Goal: Find specific page/section: Find specific page/section

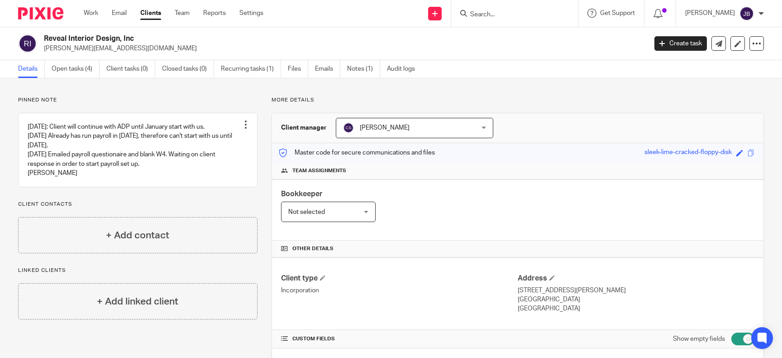
scroll to position [1329, 0]
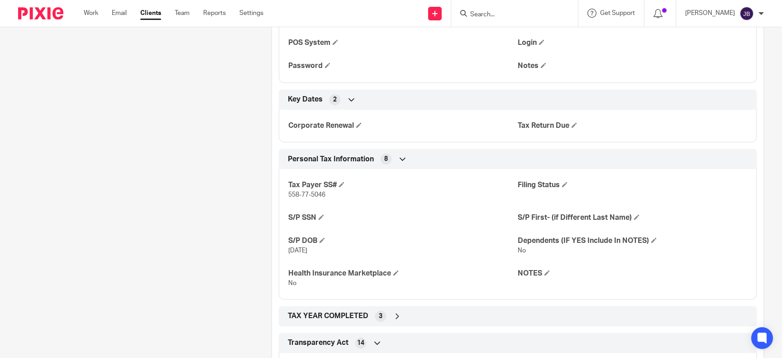
click at [502, 13] on input "Search" at bounding box center [509, 15] width 81 height 8
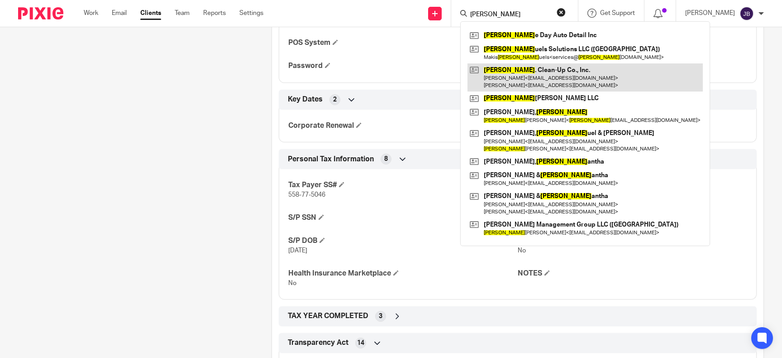
type input "sam"
click at [557, 77] on link at bounding box center [584, 77] width 235 height 28
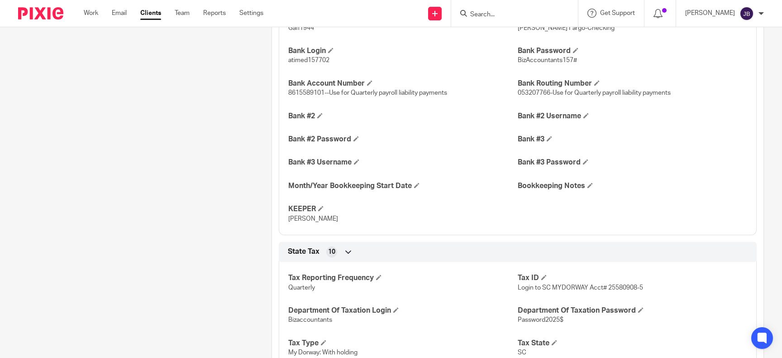
scroll to position [1205, 0]
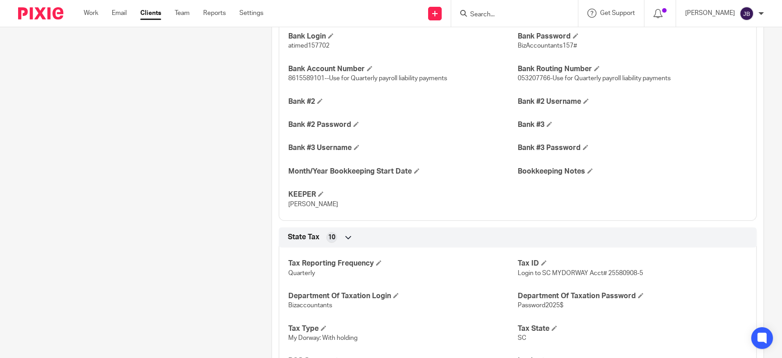
click at [521, 14] on input "Search" at bounding box center [509, 15] width 81 height 8
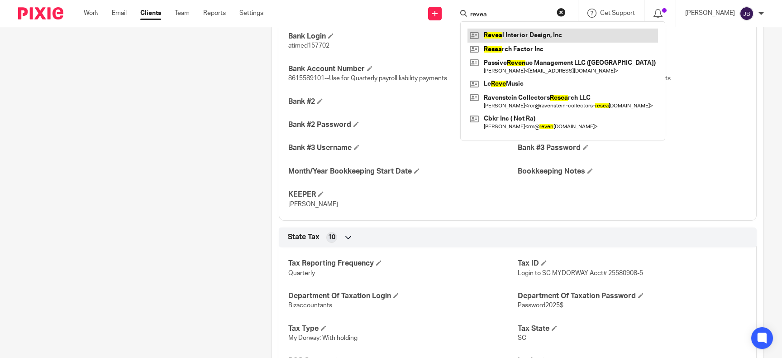
type input "revea"
click at [526, 35] on link at bounding box center [562, 36] width 191 height 14
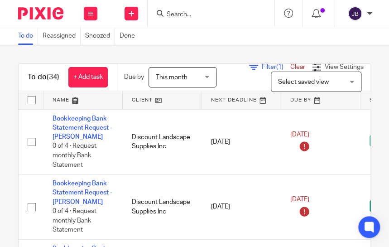
click at [191, 17] on input "Search" at bounding box center [206, 15] width 81 height 8
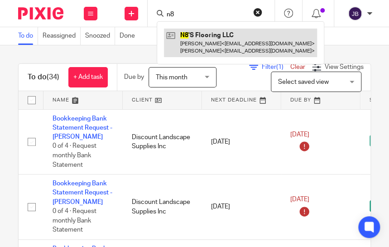
type input "n8"
click at [250, 43] on link at bounding box center [240, 43] width 153 height 28
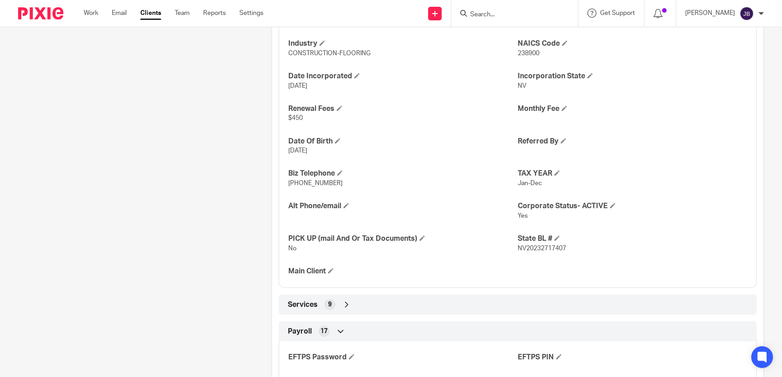
scroll to position [374, 0]
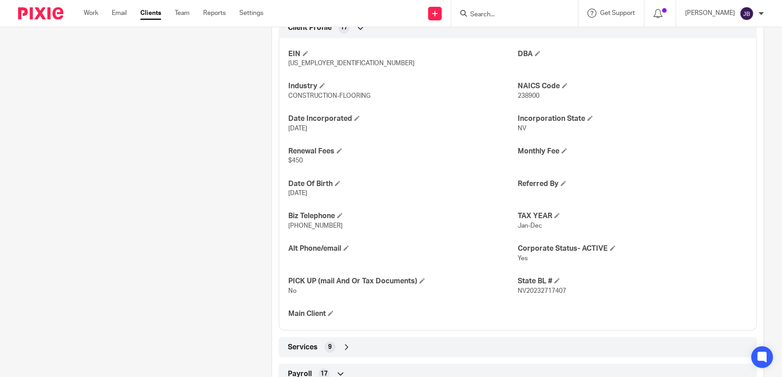
click at [704, 348] on div "Services 9" at bounding box center [518, 346] width 464 height 15
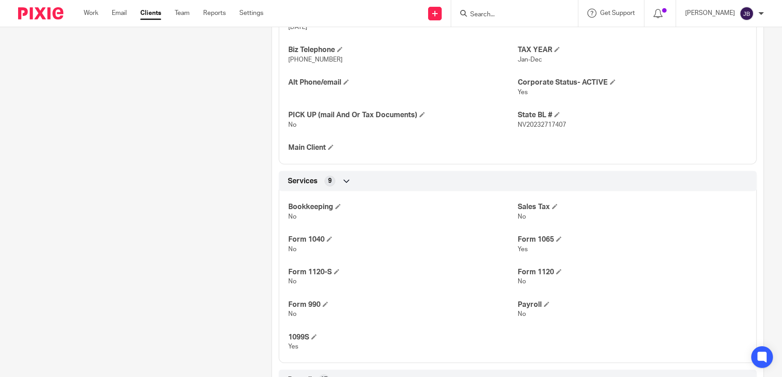
scroll to position [0, 0]
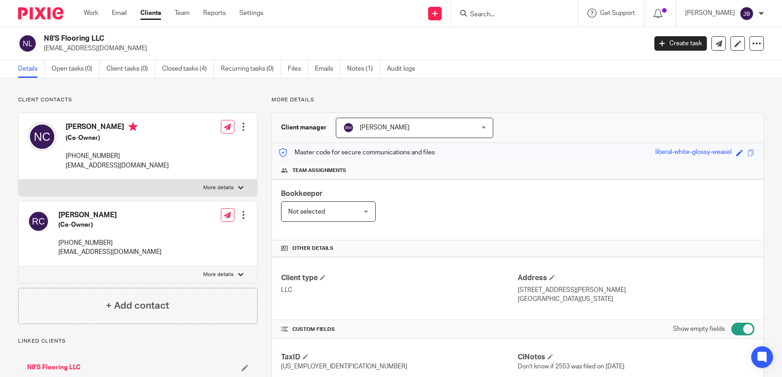
click at [519, 13] on input "Search" at bounding box center [509, 15] width 81 height 8
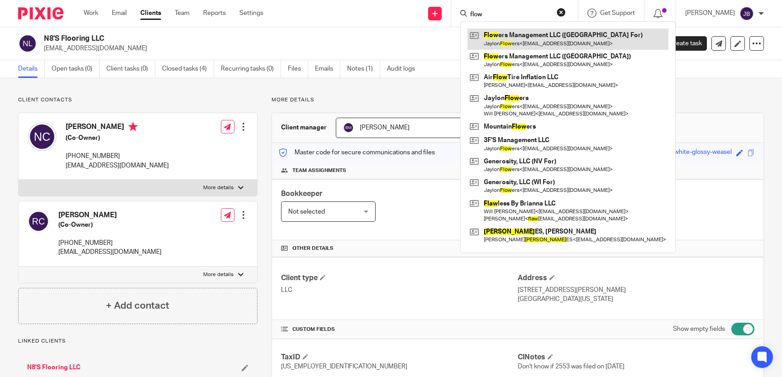
type input "flow"
click at [548, 37] on link at bounding box center [567, 39] width 201 height 21
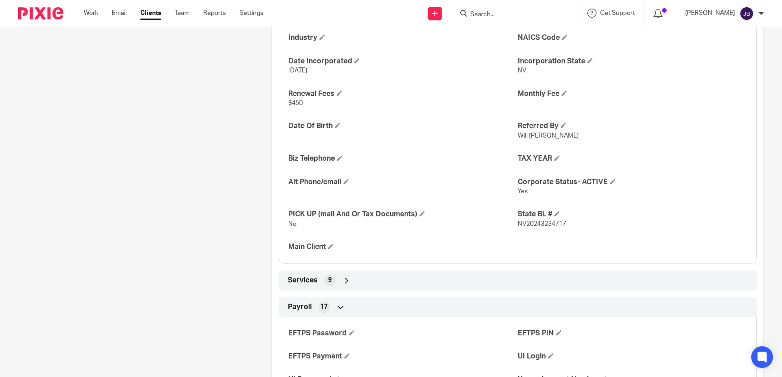
scroll to position [457, 0]
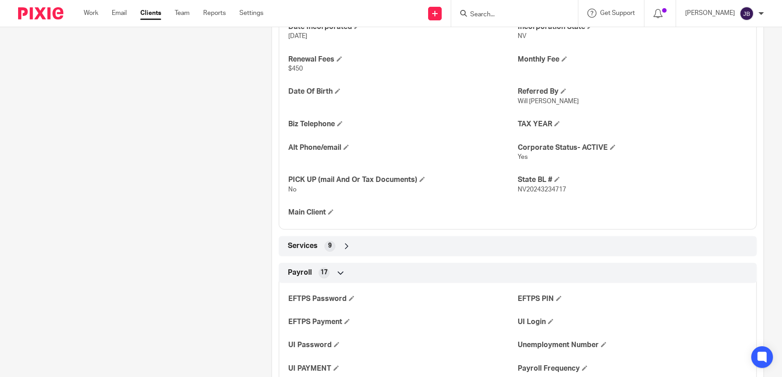
click at [407, 245] on div "Services 9" at bounding box center [518, 245] width 464 height 15
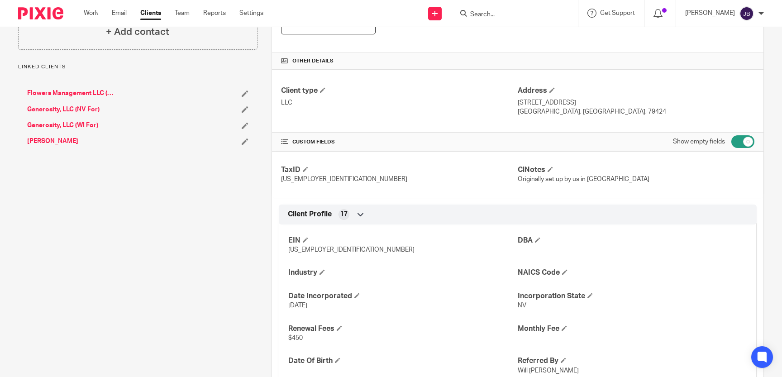
scroll to position [0, 0]
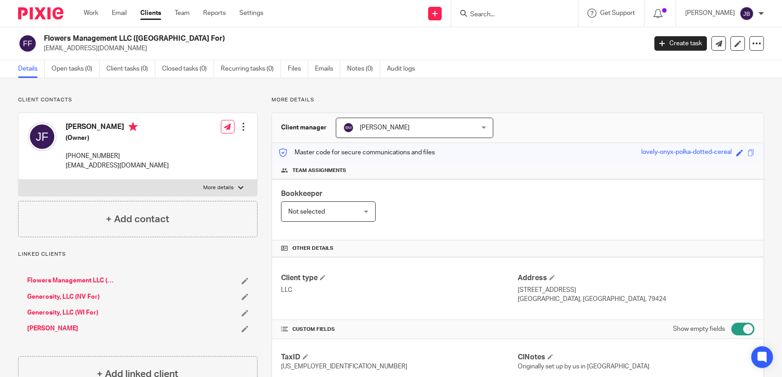
click at [51, 278] on link "Flowers Management LLC (WI)" at bounding box center [71, 280] width 88 height 9
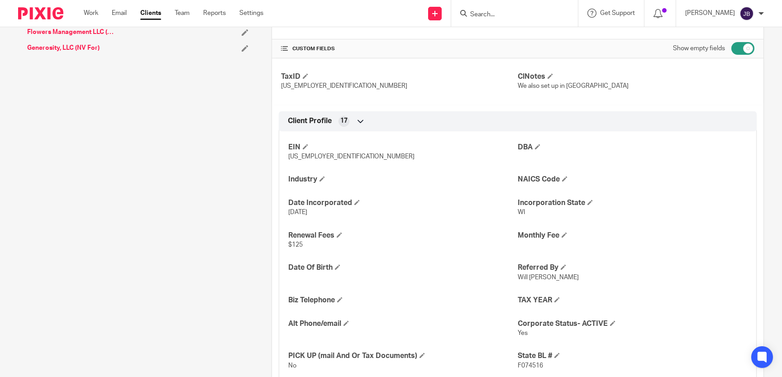
scroll to position [374, 0]
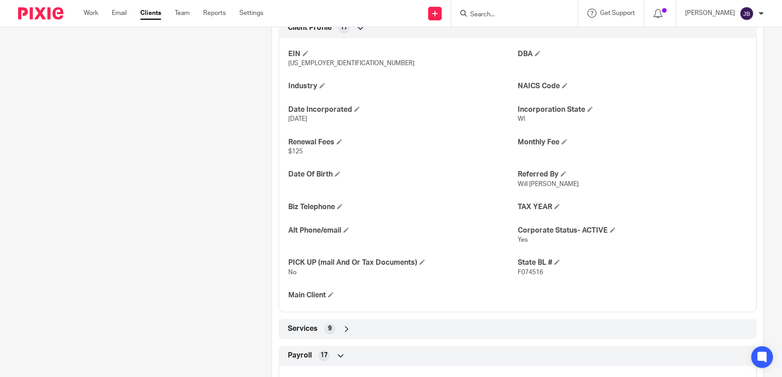
click at [691, 326] on div "Services 9" at bounding box center [518, 328] width 464 height 15
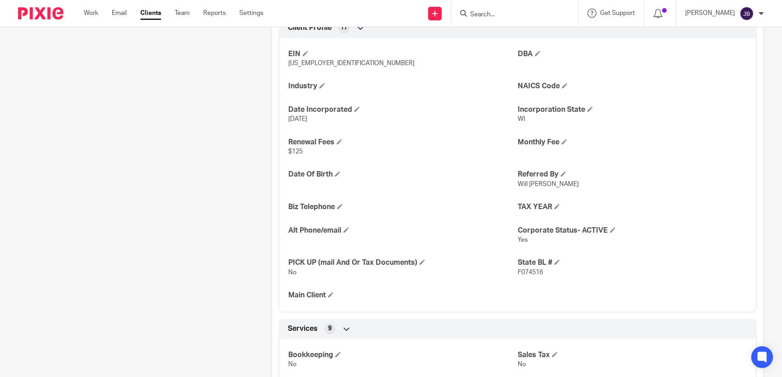
scroll to position [208, 0]
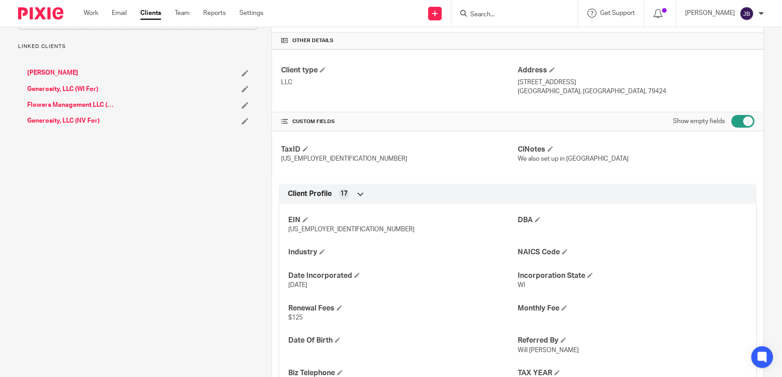
click at [62, 88] on link "Generosity, LLC (WI For)" at bounding box center [62, 89] width 71 height 9
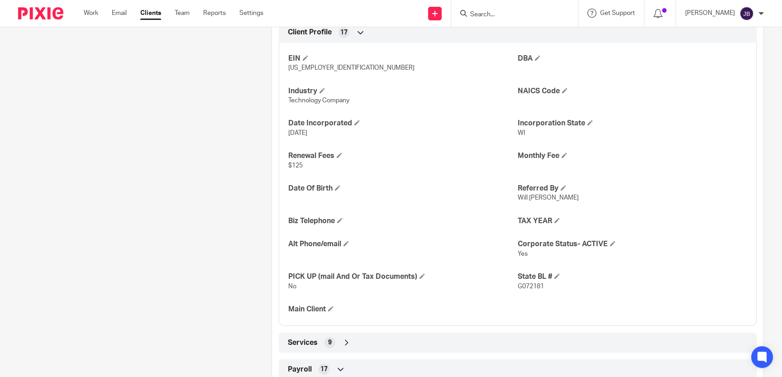
scroll to position [415, 0]
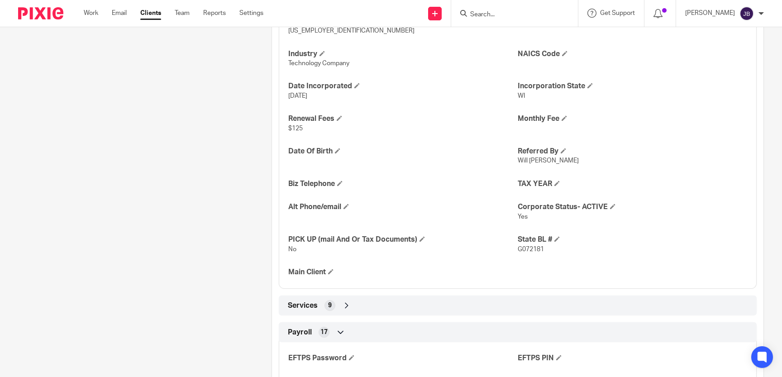
click at [478, 298] on div "Services 9" at bounding box center [518, 305] width 464 height 15
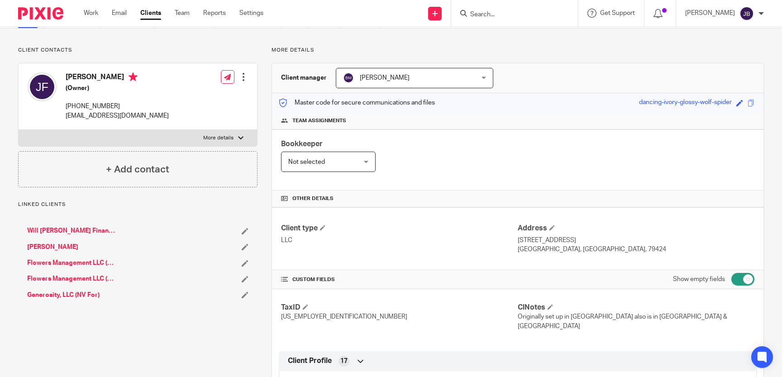
scroll to position [0, 0]
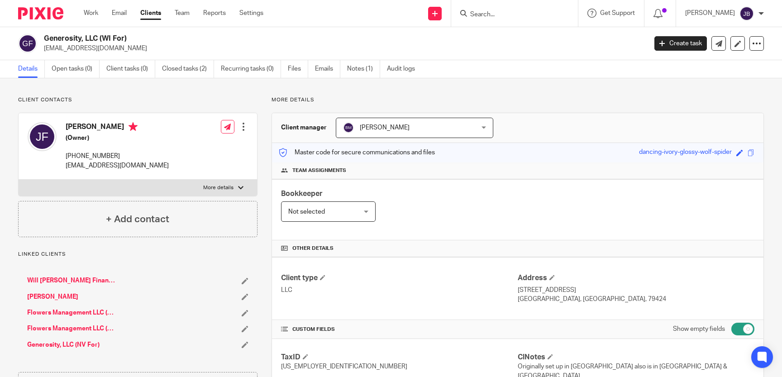
click at [521, 14] on input "Search" at bounding box center [509, 15] width 81 height 8
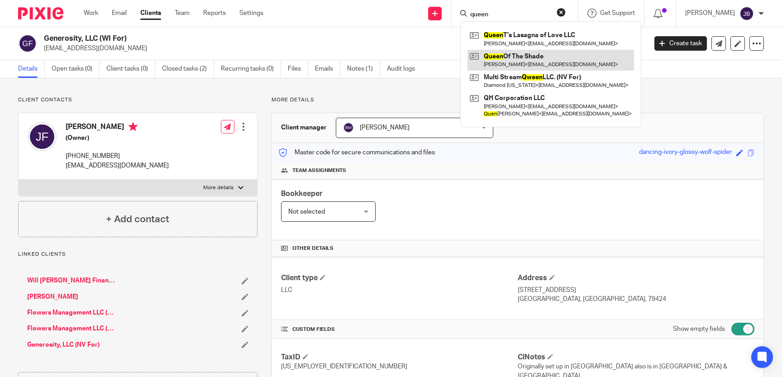
type input "queen"
click at [524, 60] on link at bounding box center [550, 60] width 167 height 21
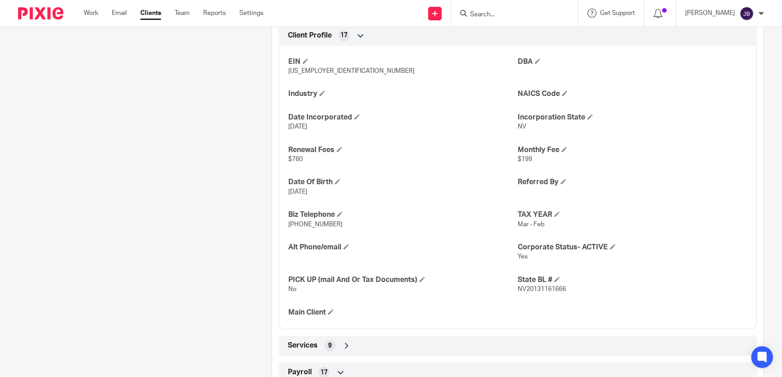
scroll to position [415, 0]
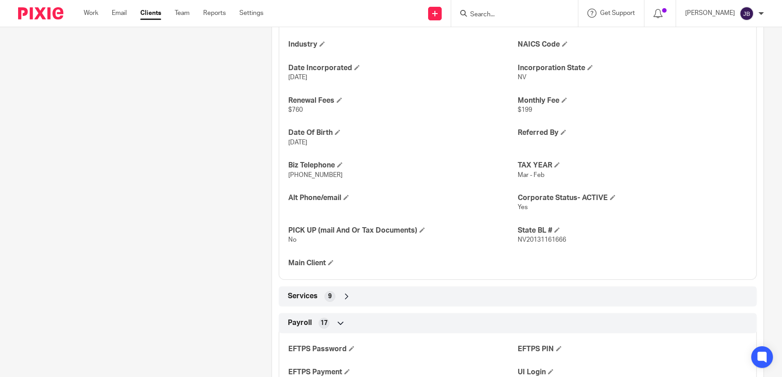
click at [385, 296] on div "Services 9" at bounding box center [518, 296] width 464 height 15
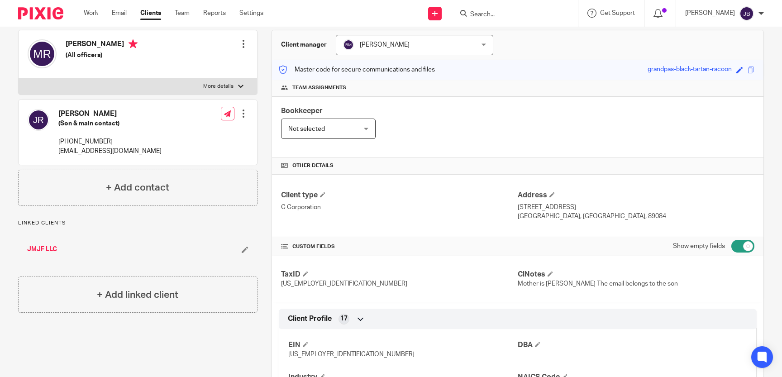
scroll to position [0, 0]
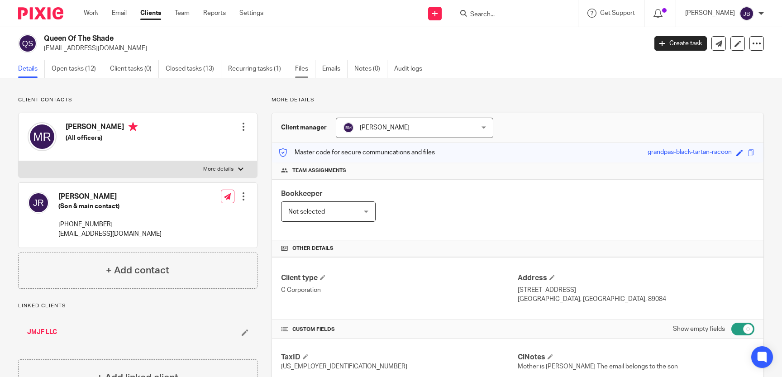
click at [302, 69] on link "Files" at bounding box center [305, 69] width 20 height 18
click at [303, 68] on link "Files" at bounding box center [305, 69] width 20 height 18
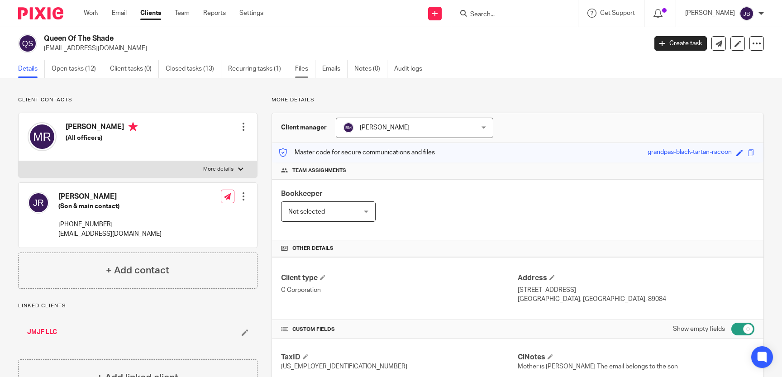
click at [303, 65] on link "Files" at bounding box center [305, 69] width 20 height 18
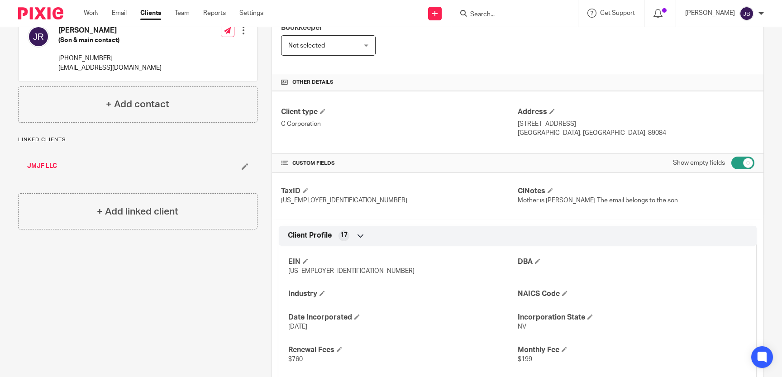
scroll to position [332, 0]
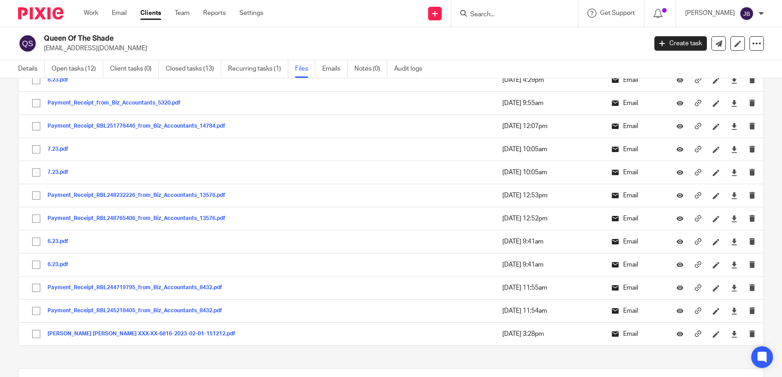
scroll to position [457, 0]
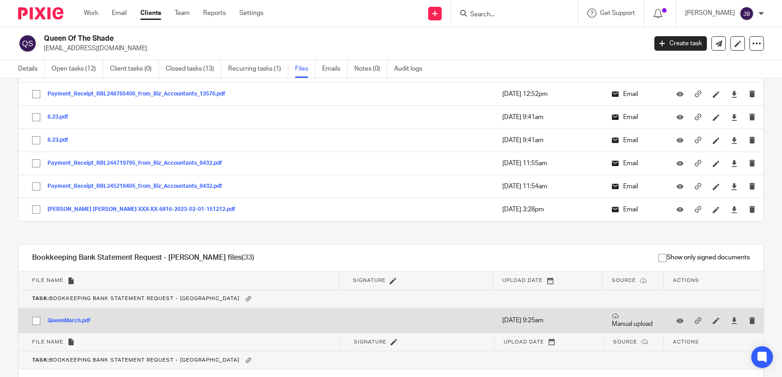
click at [67, 318] on button "QueenMarch.pdf" at bounding box center [73, 321] width 50 height 6
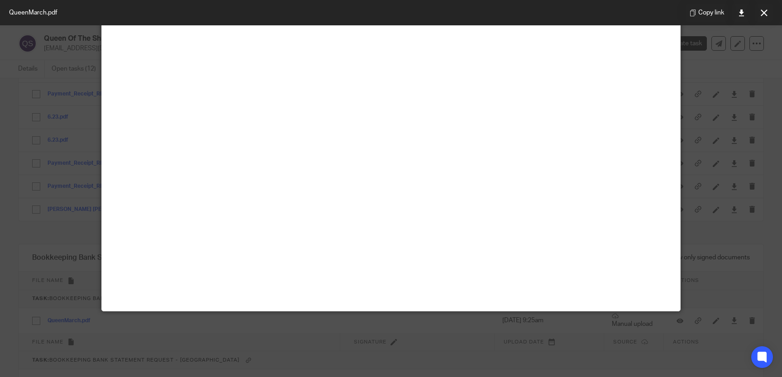
scroll to position [63, 0]
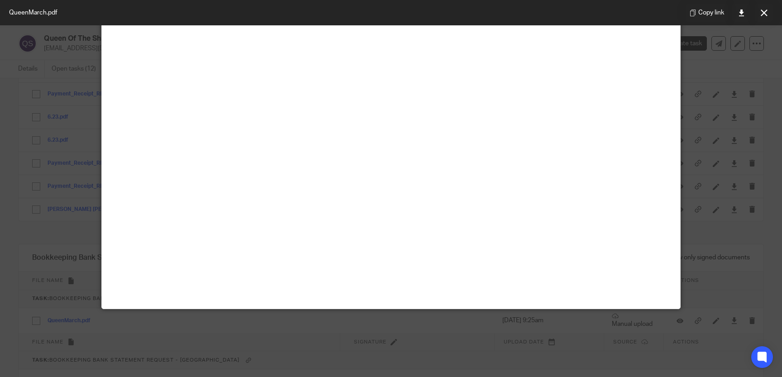
click at [681, 136] on div at bounding box center [390, 157] width 579 height 305
click at [762, 8] on button at bounding box center [764, 13] width 18 height 18
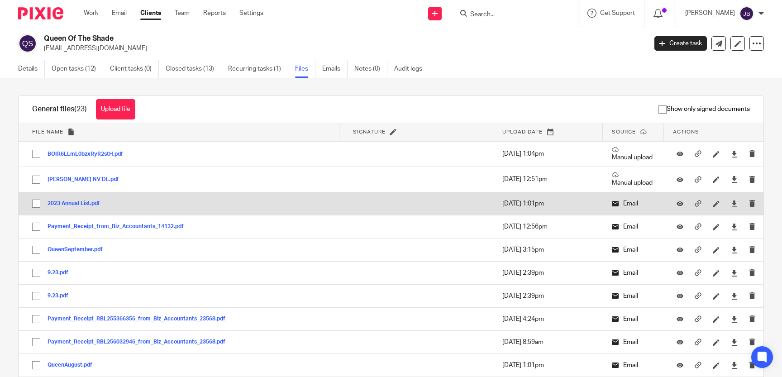
scroll to position [0, 0]
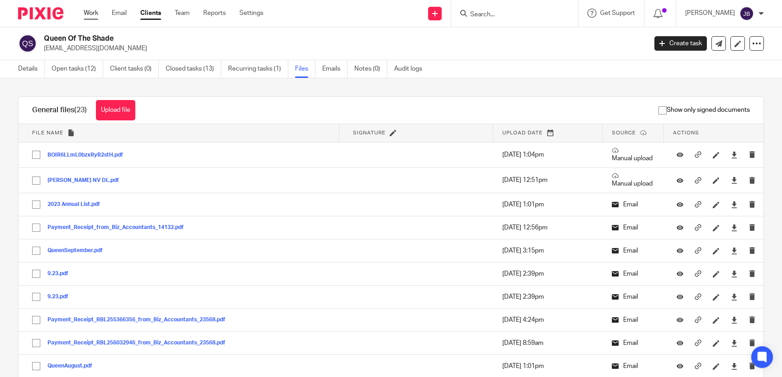
click at [94, 14] on link "Work" at bounding box center [91, 13] width 14 height 9
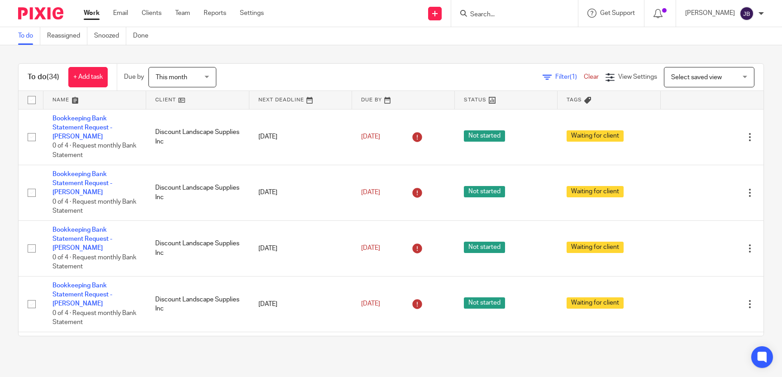
click at [503, 11] on input "Search" at bounding box center [509, 15] width 81 height 8
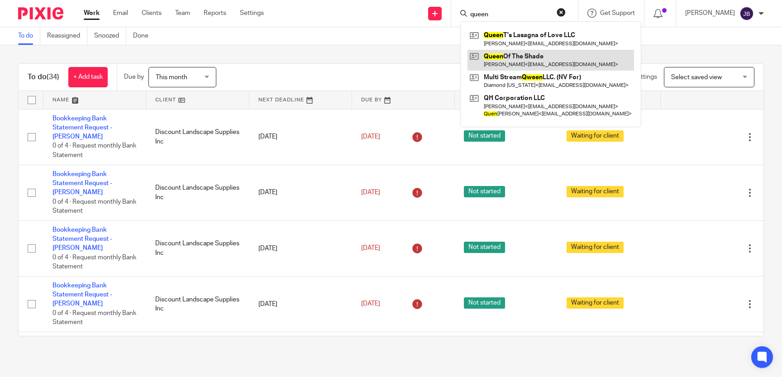
type input "queen"
click at [532, 61] on link at bounding box center [550, 60] width 167 height 21
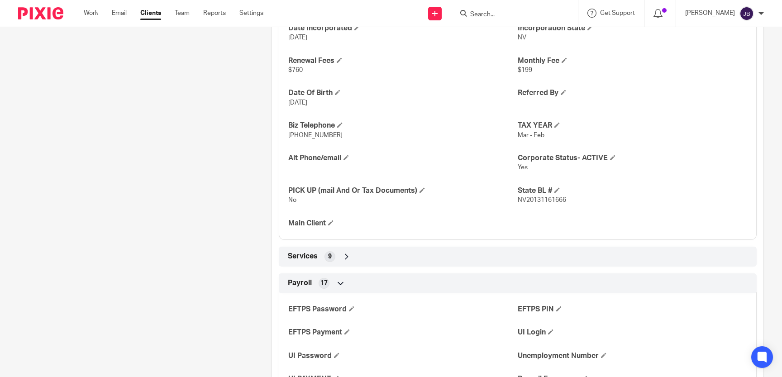
scroll to position [457, 0]
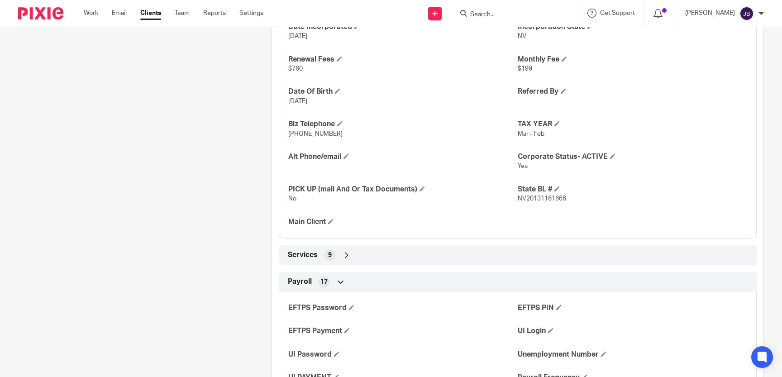
click at [416, 259] on div "Services 9" at bounding box center [518, 255] width 464 height 15
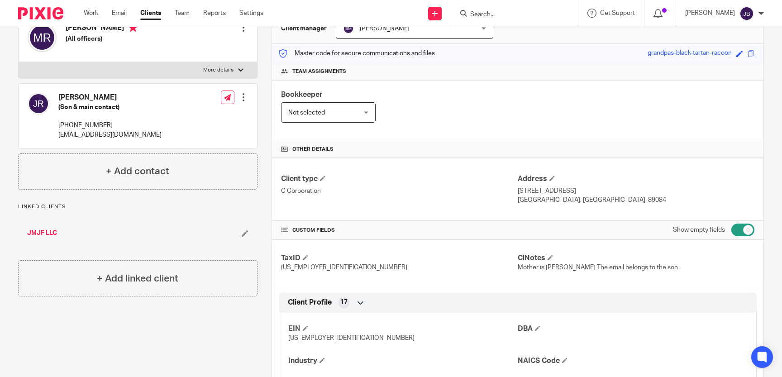
scroll to position [0, 0]
